Goal: Navigation & Orientation: Find specific page/section

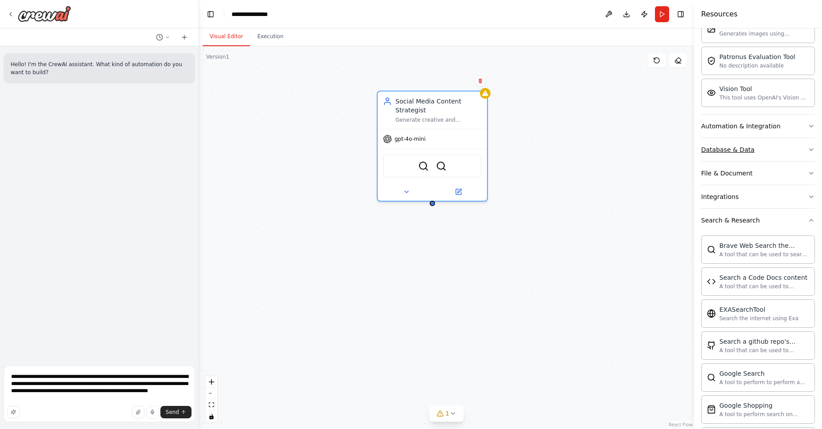
scroll to position [214, 0]
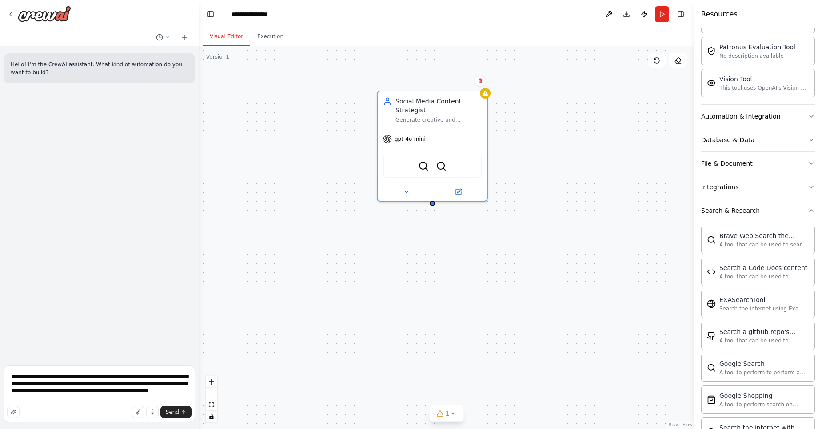
click at [746, 137] on div "Database & Data" at bounding box center [727, 140] width 53 height 9
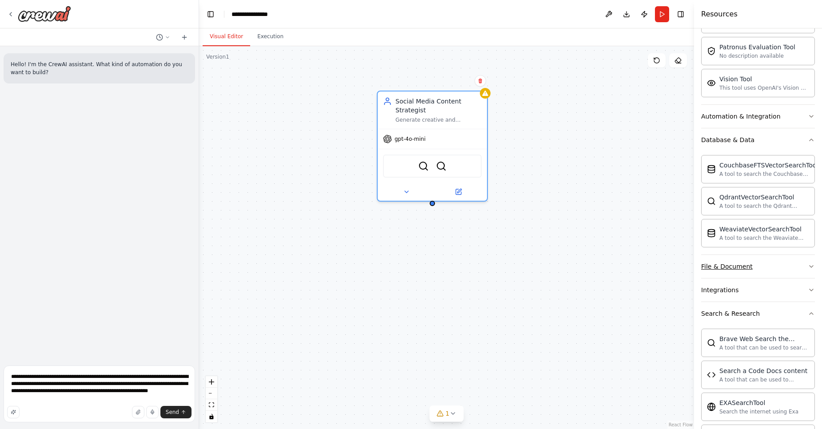
click at [742, 274] on button "File & Document" at bounding box center [758, 266] width 114 height 23
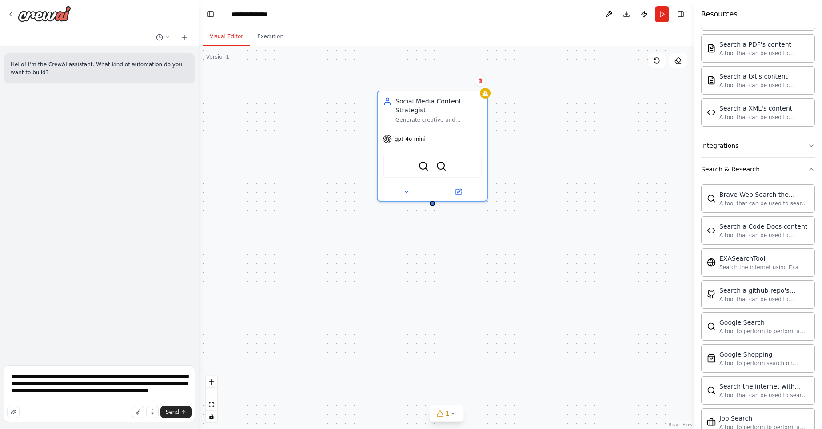
scroll to position [0, 0]
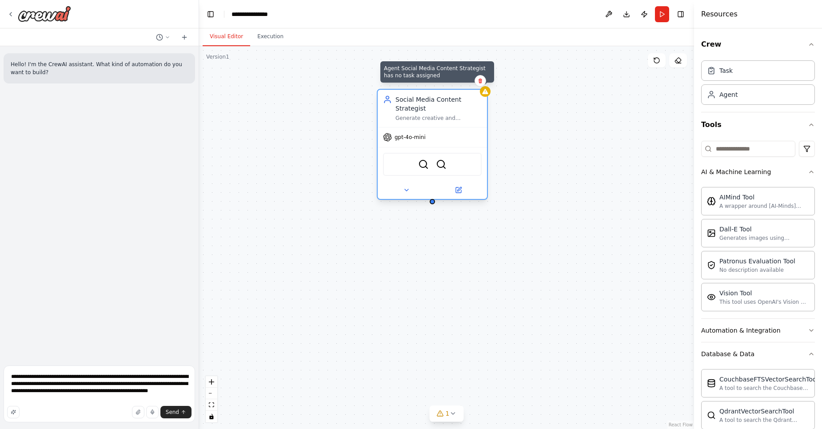
click at [484, 96] on div at bounding box center [485, 91] width 11 height 11
click at [462, 190] on icon at bounding box center [458, 190] width 7 height 7
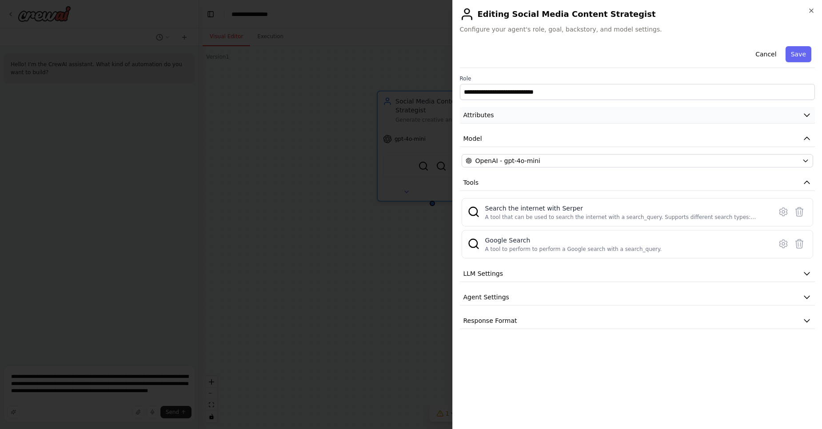
click at [563, 120] on button "Attributes" at bounding box center [638, 115] width 356 height 16
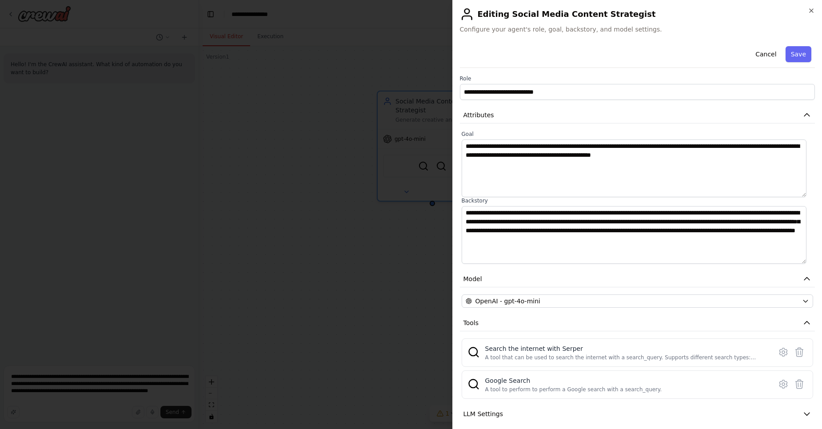
click at [807, 7] on div "**********" at bounding box center [637, 214] width 370 height 429
click at [809, 8] on icon "button" at bounding box center [811, 10] width 7 height 7
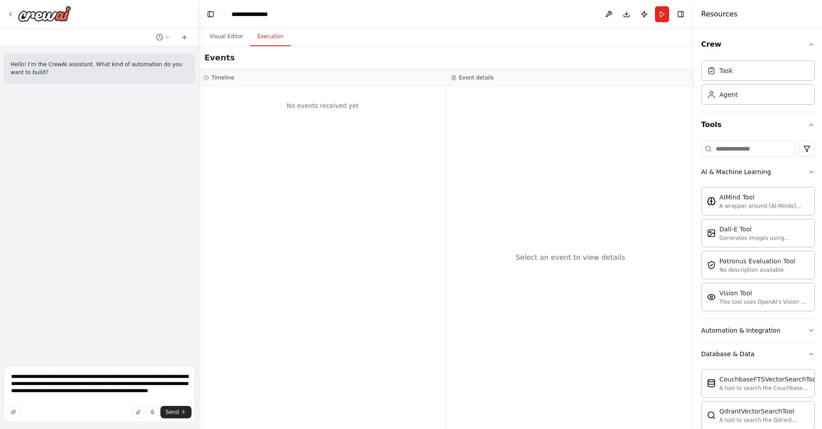
click at [267, 37] on button "Execution" at bounding box center [270, 37] width 40 height 19
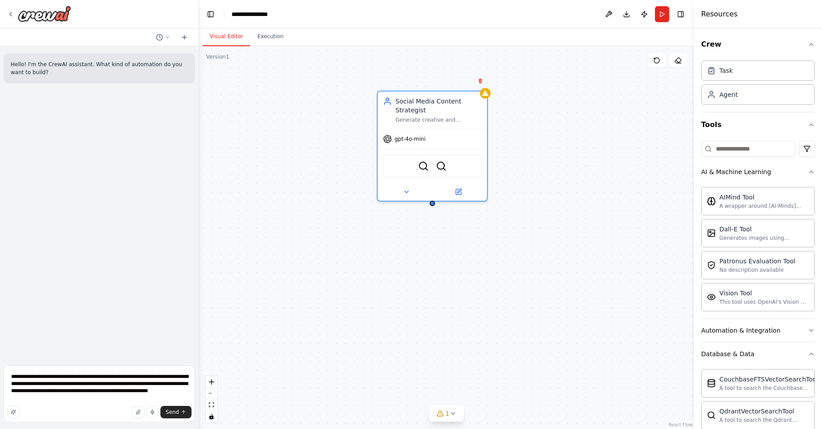
click at [225, 35] on button "Visual Editor" at bounding box center [227, 37] width 48 height 19
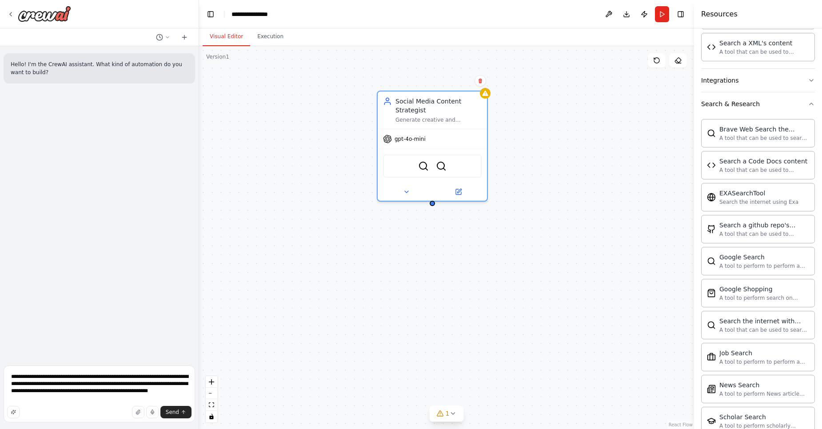
scroll to position [890, 0]
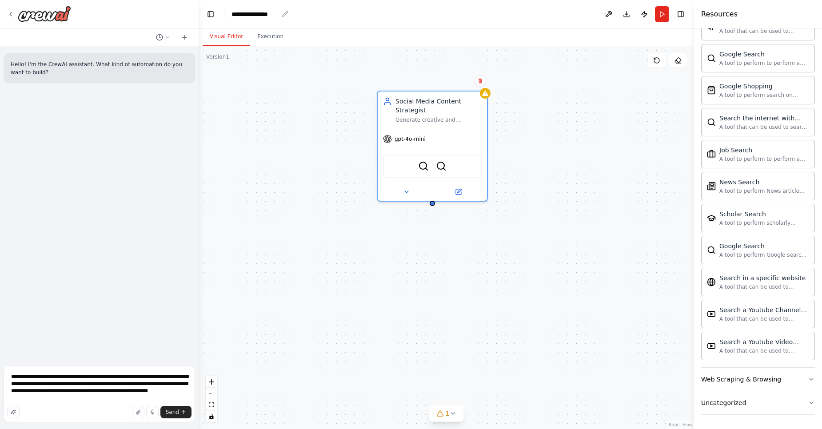
click at [241, 11] on div "**********" at bounding box center [255, 14] width 46 height 9
click at [210, 17] on button "Toggle Left Sidebar" at bounding box center [210, 14] width 12 height 12
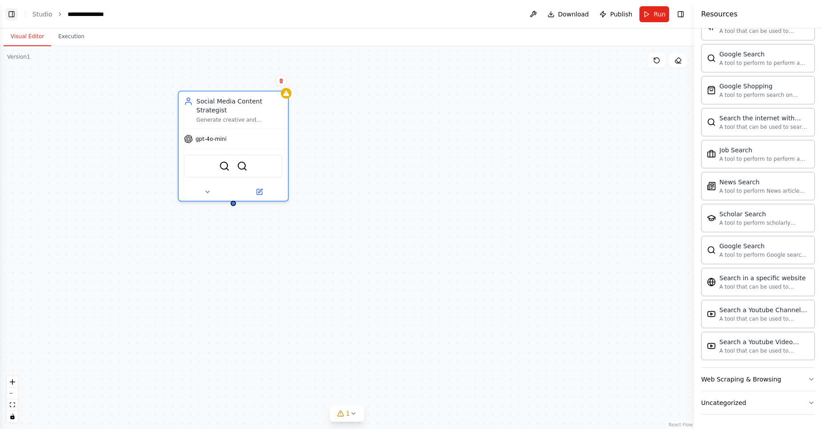
click at [17, 10] on button "Toggle Left Sidebar" at bounding box center [11, 14] width 12 height 12
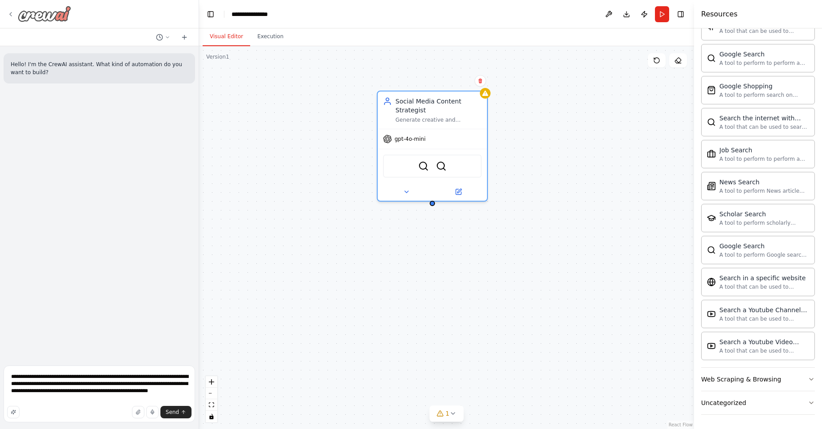
click at [12, 13] on icon at bounding box center [10, 14] width 7 height 7
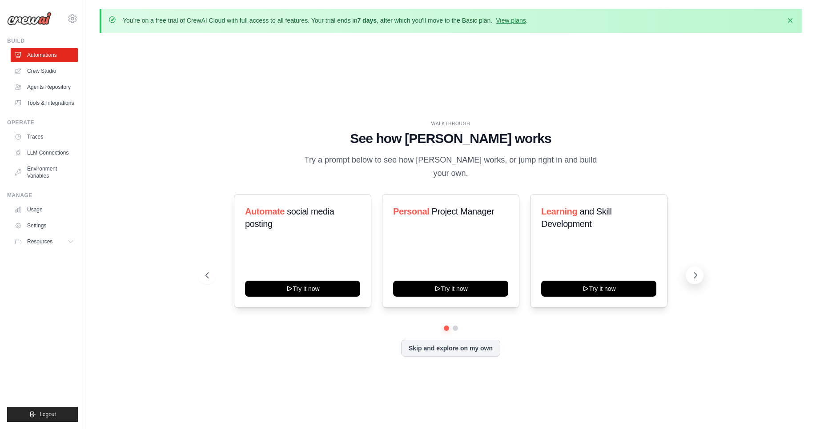
click at [696, 277] on icon at bounding box center [695, 275] width 9 height 9
click at [64, 88] on link "Agents Repository" at bounding box center [45, 87] width 67 height 14
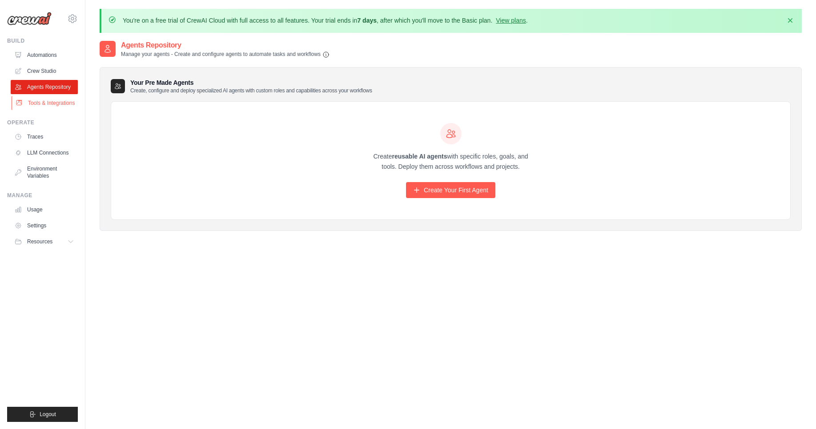
click at [49, 106] on link "Tools & Integrations" at bounding box center [45, 103] width 67 height 14
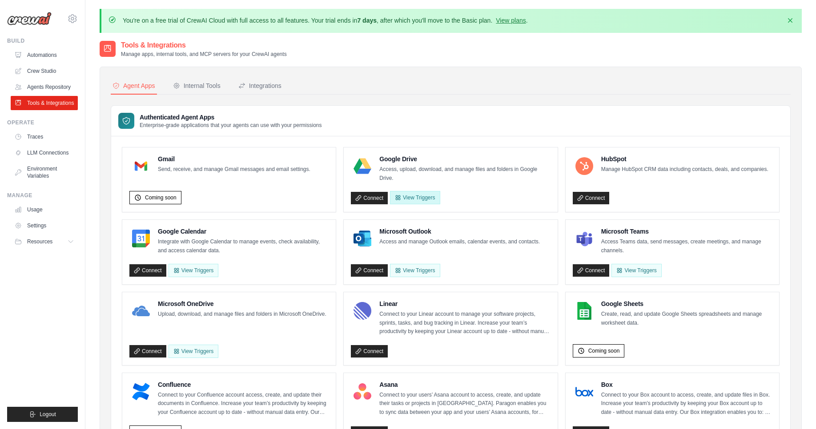
click at [425, 200] on button "View Triggers" at bounding box center [415, 197] width 50 height 13
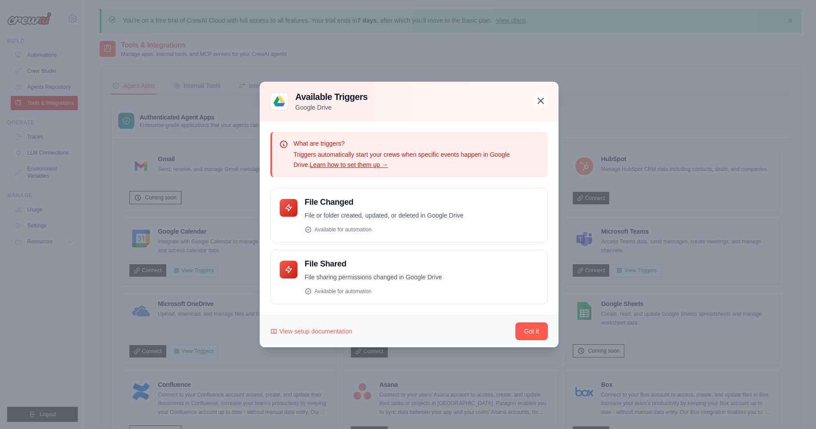
click at [538, 100] on icon "button" at bounding box center [540, 101] width 11 height 11
